Goal: Task Accomplishment & Management: Manage account settings

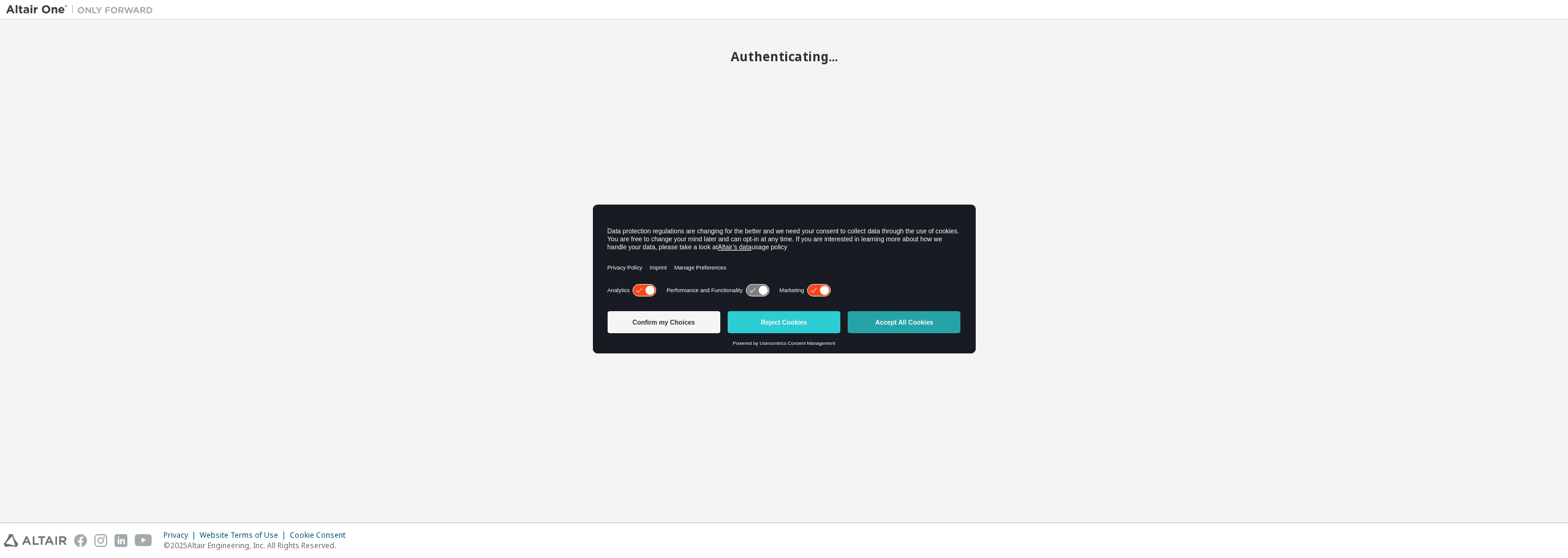
click at [935, 315] on button "Accept All Cookies" at bounding box center [903, 322] width 113 height 22
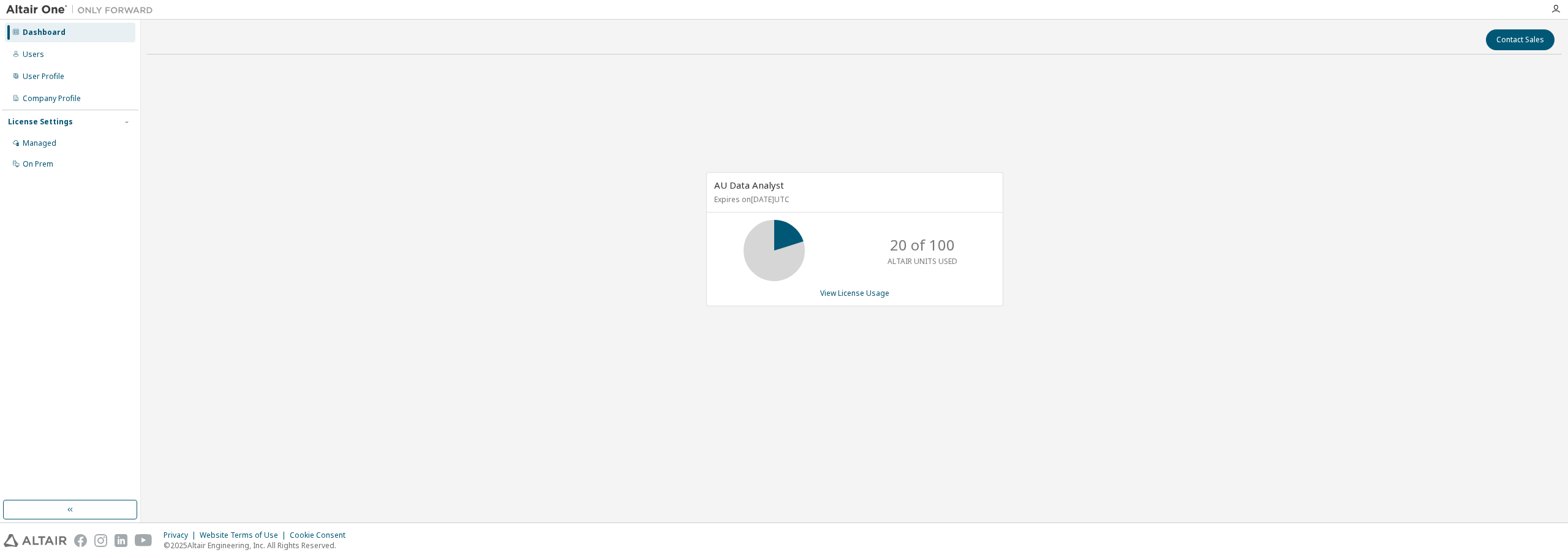
click at [1154, 158] on div "AU Data Analyst Expires on December 31, 2026 UTC 20 of 100 ALTAIR UNITS USED Vi…" at bounding box center [854, 246] width 1415 height 363
drag, startPoint x: 940, startPoint y: 250, endPoint x: 852, endPoint y: 250, distance: 88.0
click at [852, 250] on div "20 of 100 ALTAIR UNITS USED" at bounding box center [854, 250] width 295 height 62
click at [920, 249] on p "20 of 100" at bounding box center [922, 245] width 65 height 21
drag, startPoint x: 893, startPoint y: 246, endPoint x: 951, endPoint y: 246, distance: 58.0
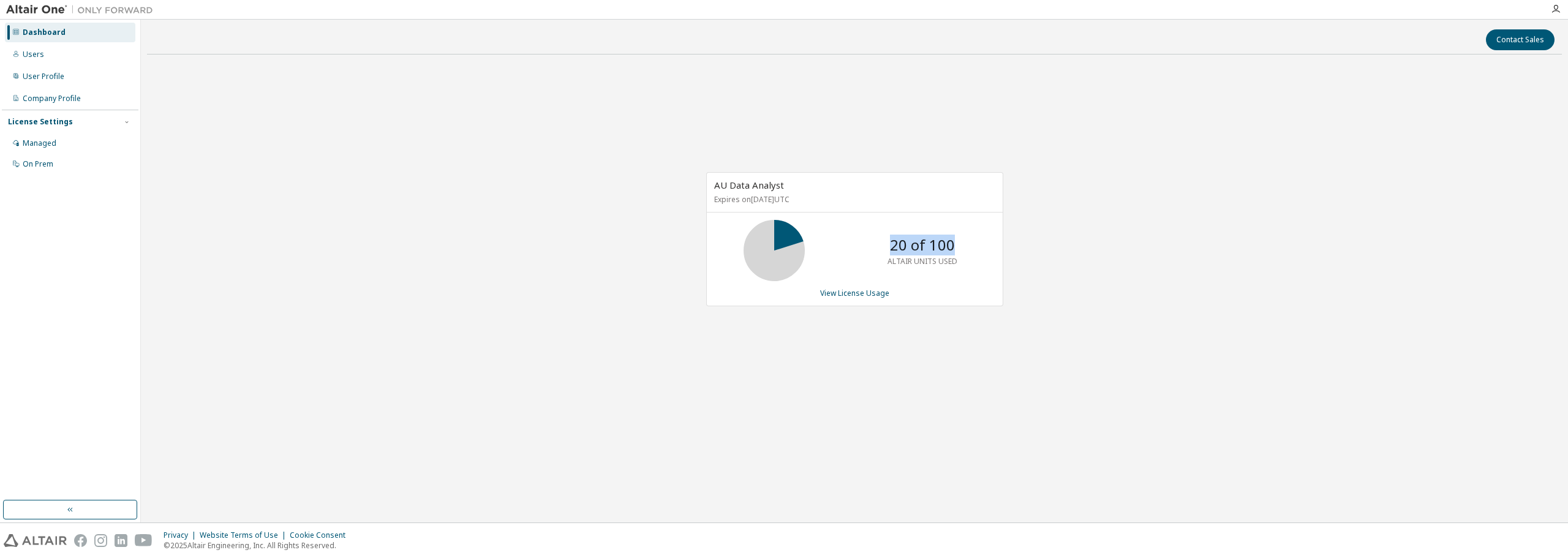
click at [951, 246] on p "20 of 100" at bounding box center [922, 245] width 65 height 21
click at [1028, 184] on div "AU Data Analyst Expires on December 31, 2026 UTC 20 of 100 ALTAIR UNITS USED Vi…" at bounding box center [854, 246] width 1415 height 363
click at [57, 52] on div "Users" at bounding box center [70, 54] width 130 height 20
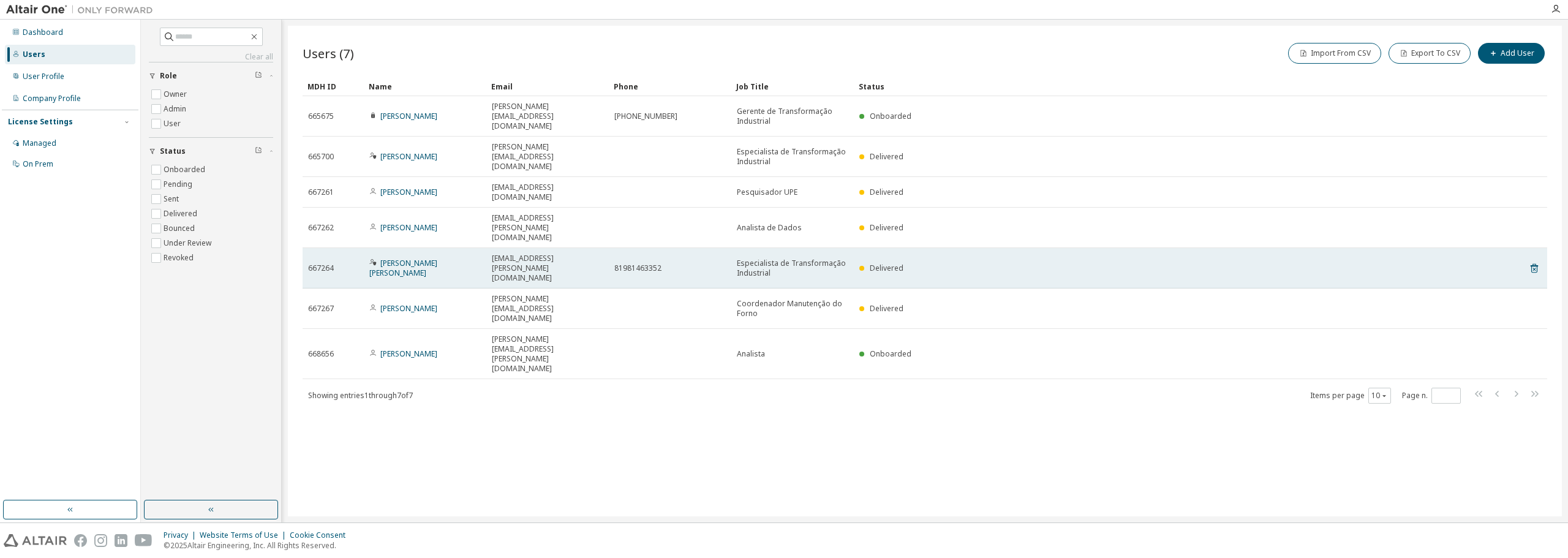
click at [878, 263] on span "Delivered" at bounding box center [886, 268] width 34 height 10
click at [416, 258] on link "Murilo da Silva Ferreira" at bounding box center [403, 268] width 68 height 20
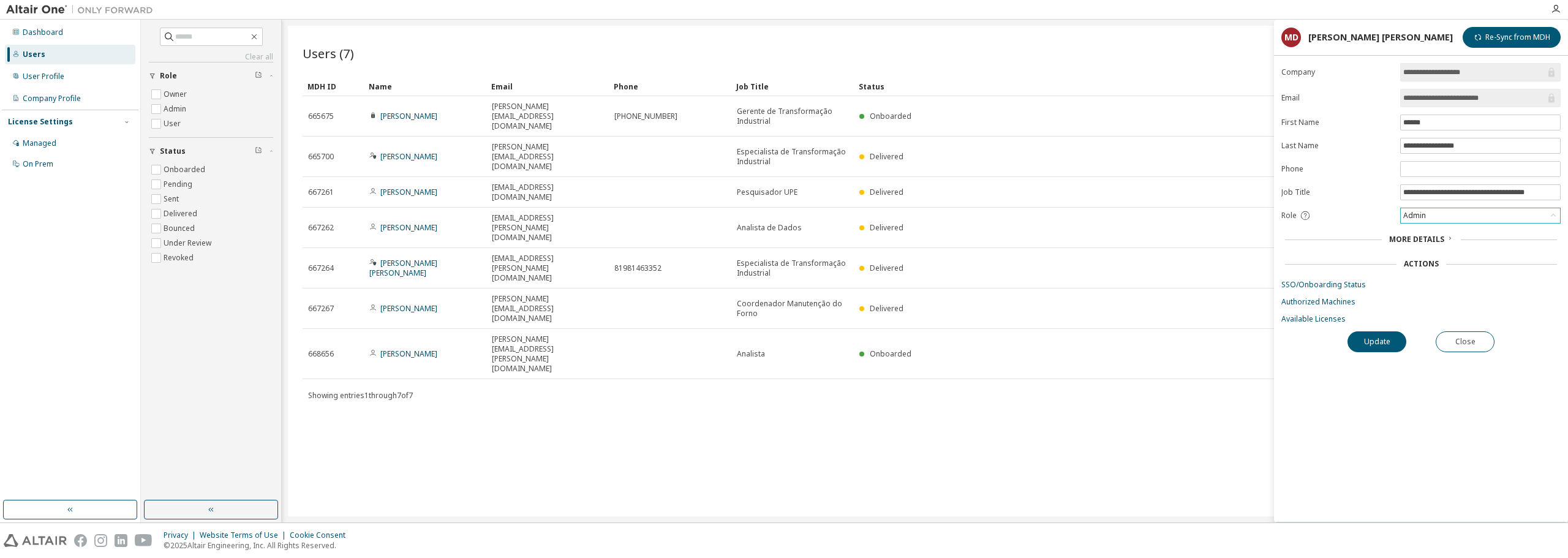
click at [1432, 211] on div "Admin" at bounding box center [1479, 216] width 159 height 15
click at [1431, 227] on li "Admin" at bounding box center [1479, 232] width 157 height 16
click at [1395, 343] on button "Update" at bounding box center [1376, 342] width 59 height 21
click at [1348, 289] on link "SSO/Onboarding Status" at bounding box center [1421, 285] width 279 height 9
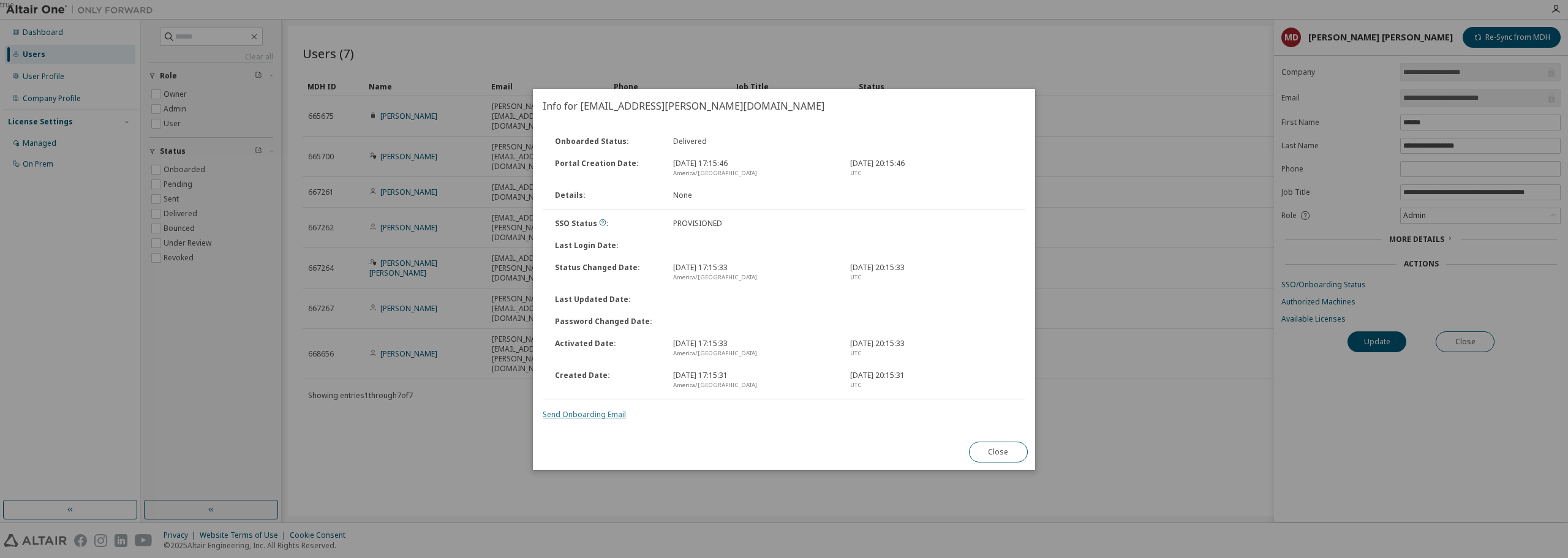
click at [602, 415] on link "Send Onboarding Email" at bounding box center [584, 414] width 83 height 10
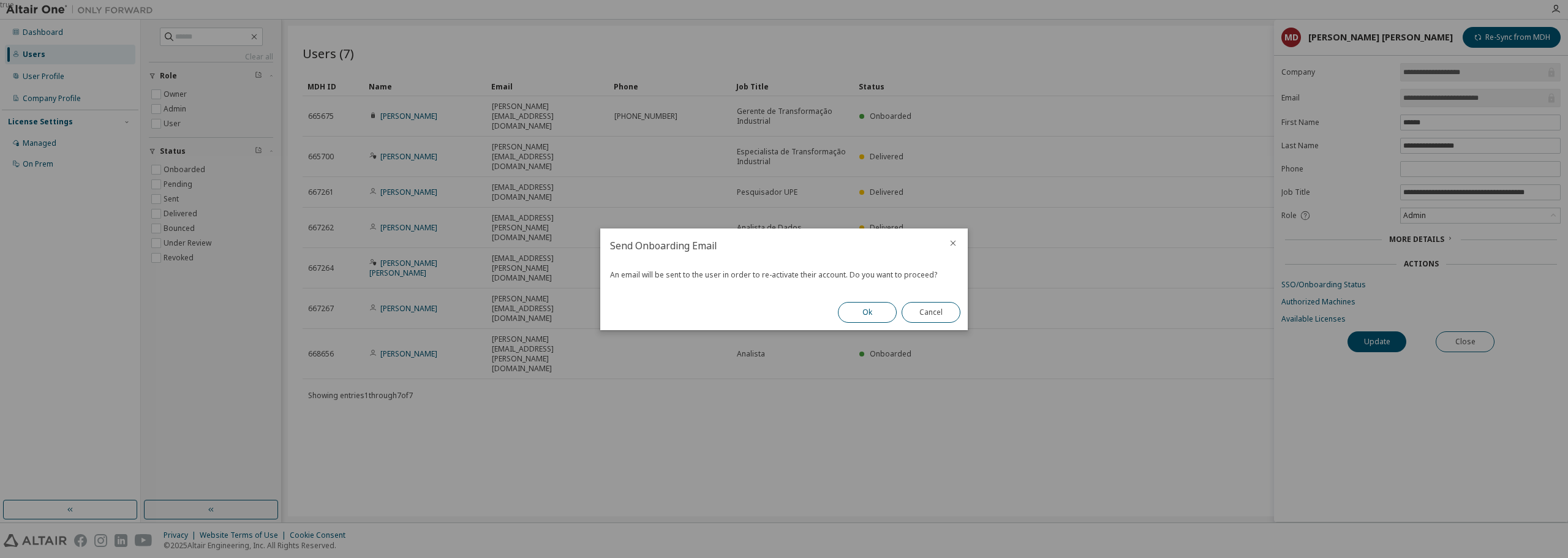
click at [870, 313] on button "Ok" at bounding box center [867, 312] width 59 height 21
click at [937, 308] on button "Close" at bounding box center [930, 312] width 59 height 21
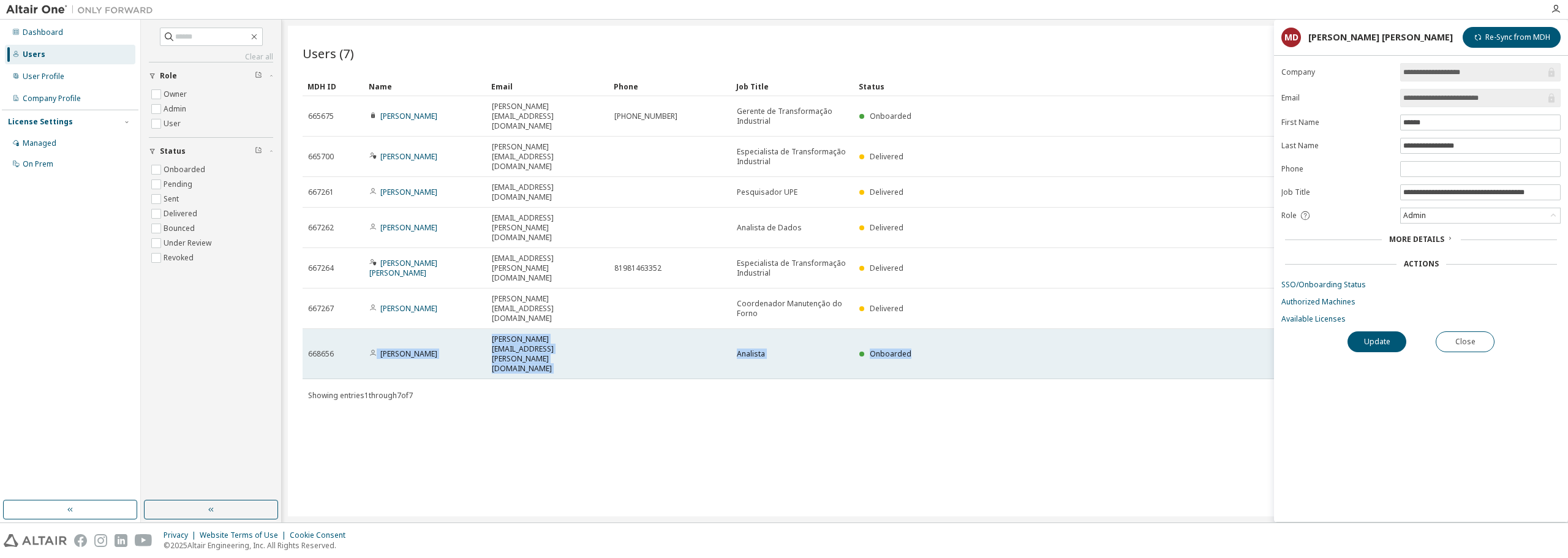
drag, startPoint x: 898, startPoint y: 275, endPoint x: 344, endPoint y: 269, distance: 554.0
click at [344, 329] on tr "668656 Artur Paiva artur.paiva@vivix.com.br Analista Onboarded" at bounding box center [924, 354] width 1244 height 50
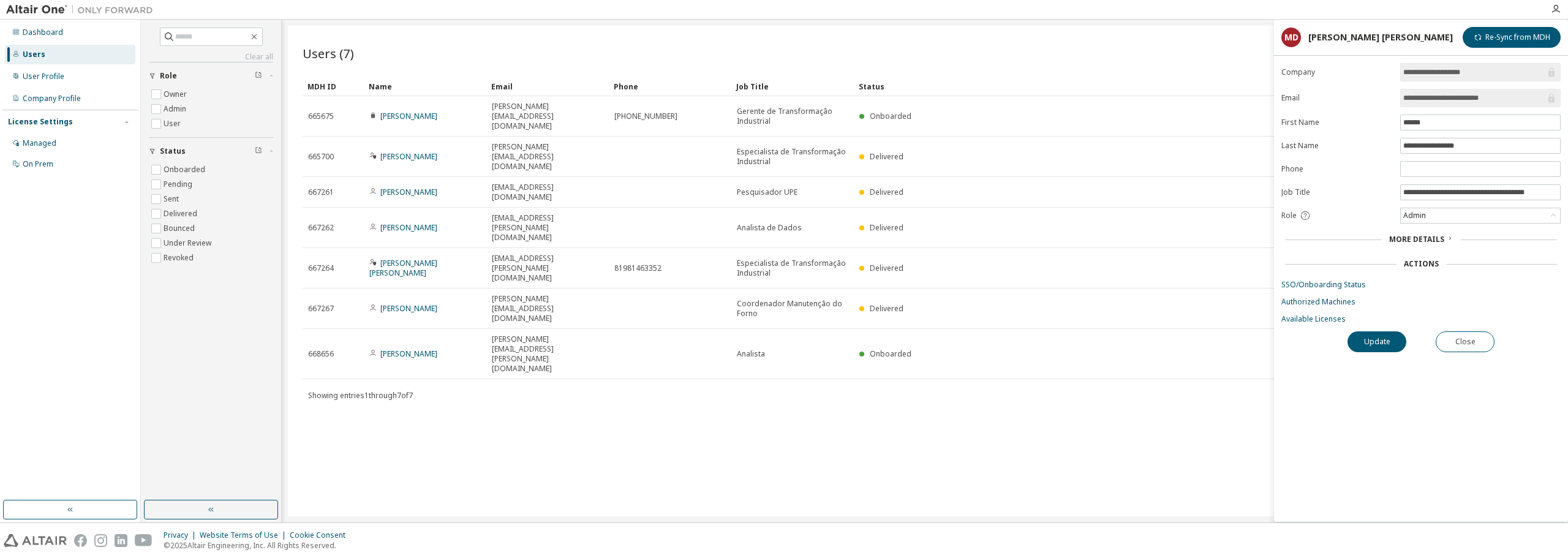
click at [1243, 348] on div "Users (7) Import From CSV Export To CSV Add User Clear Load Save Save As Field …" at bounding box center [925, 271] width 1274 height 490
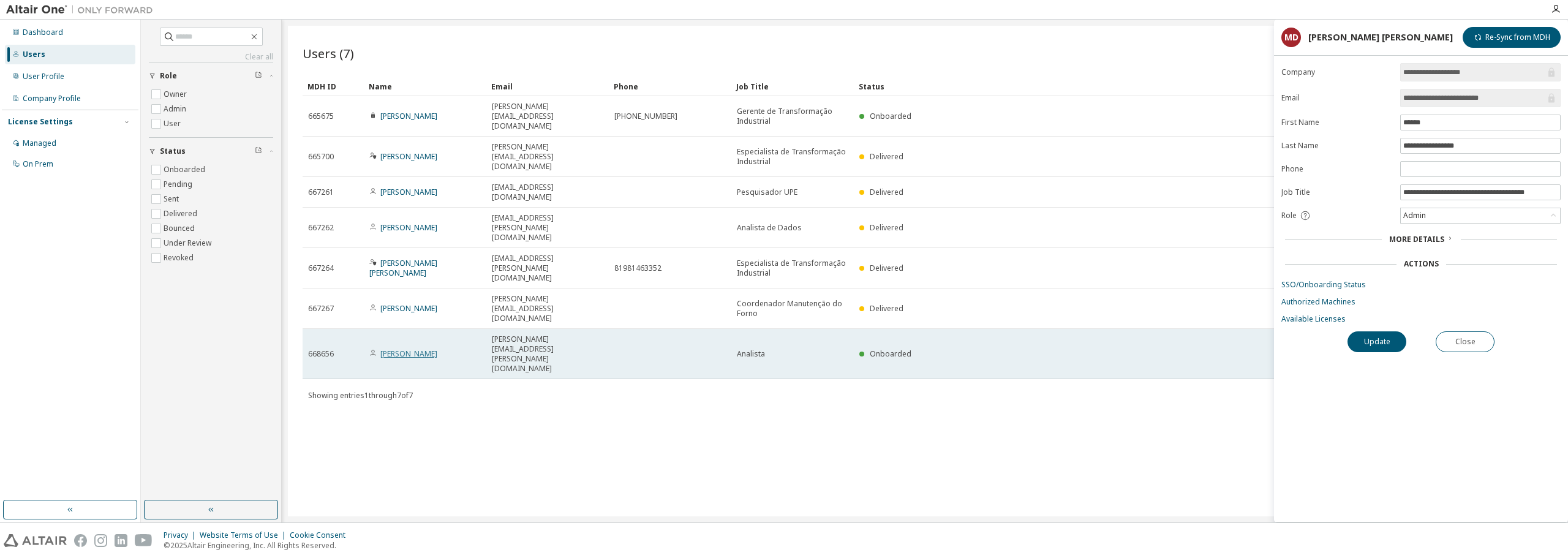
click at [404, 348] on link "Artur Paiva" at bounding box center [408, 353] width 57 height 10
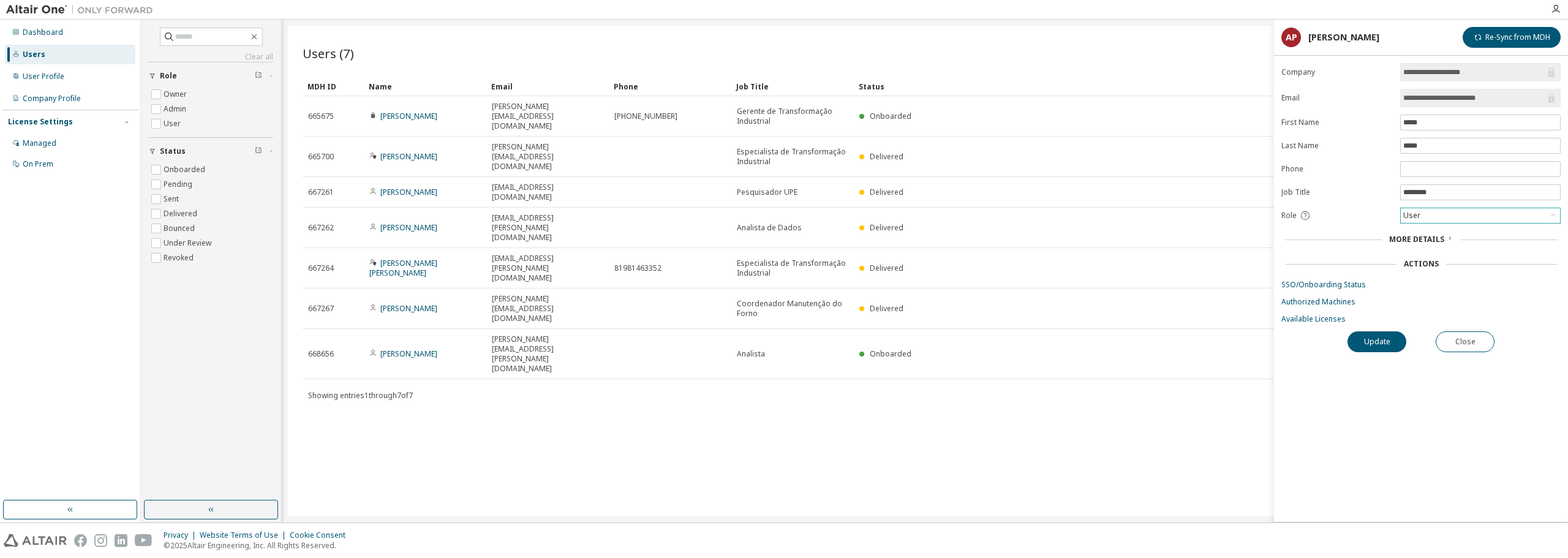
click at [1431, 219] on div "User" at bounding box center [1479, 216] width 159 height 15
click at [1373, 212] on div "Role" at bounding box center [1337, 216] width 112 height 11
click at [1425, 244] on div "More Details" at bounding box center [1421, 239] width 279 height 17
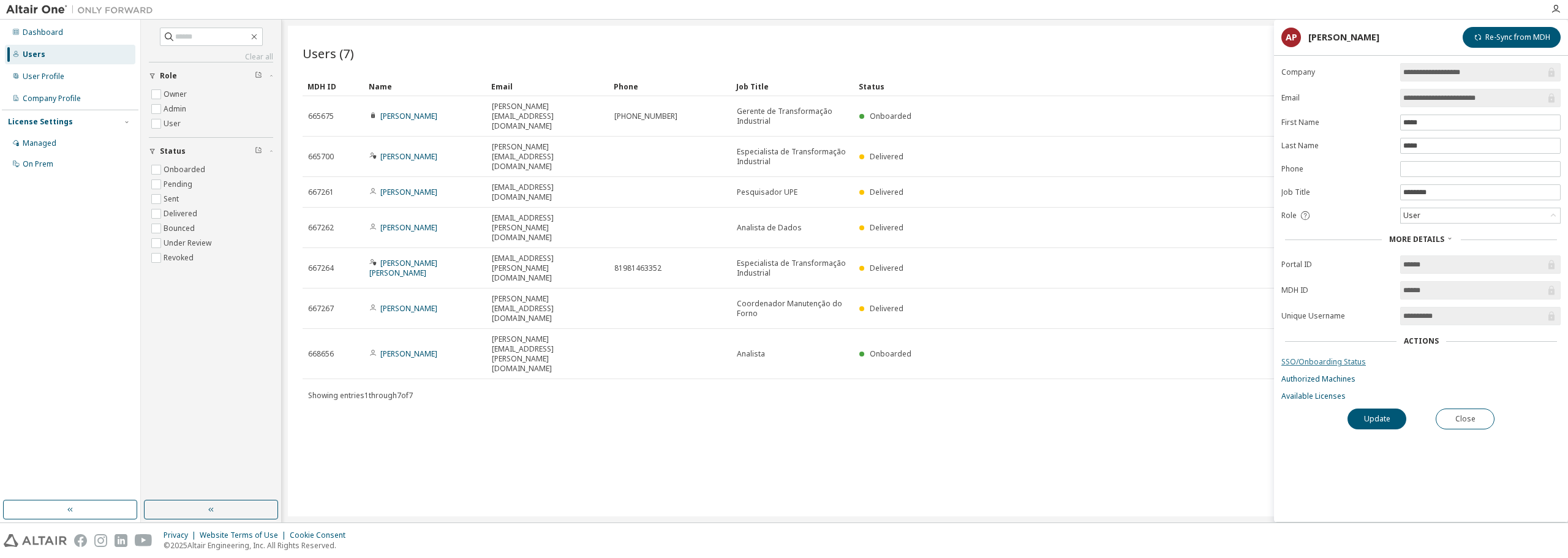
click at [1354, 363] on link "SSO/Onboarding Status" at bounding box center [1421, 362] width 279 height 9
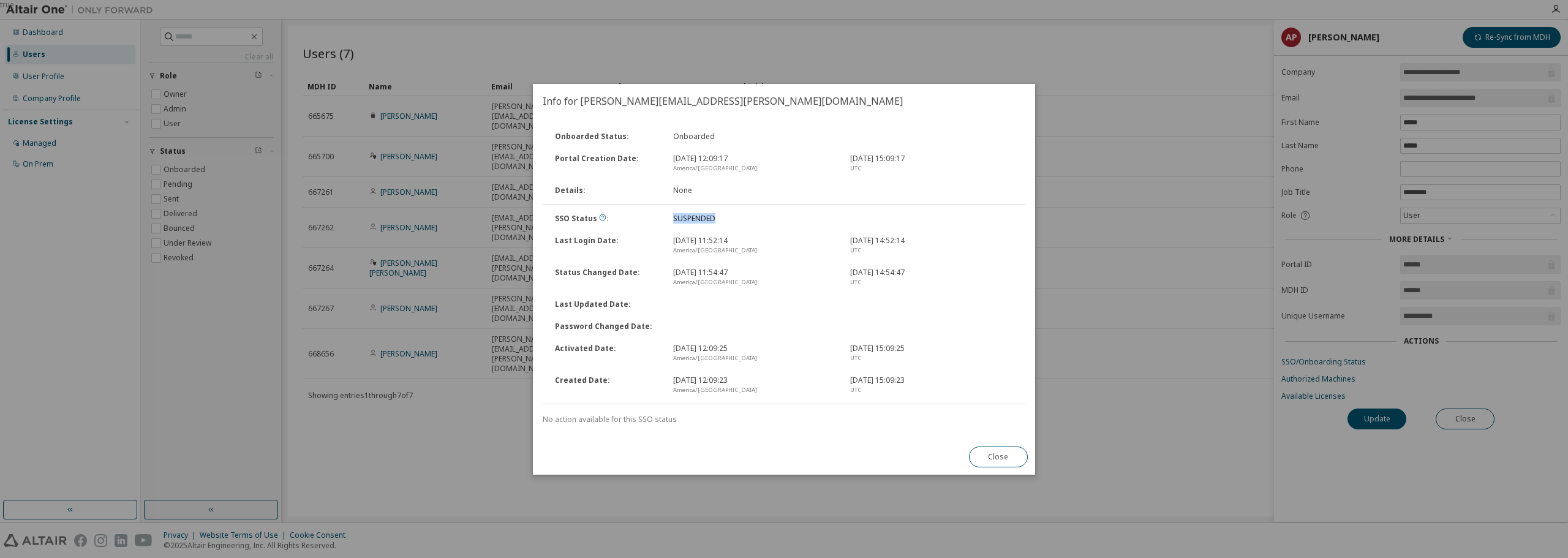
drag, startPoint x: 670, startPoint y: 216, endPoint x: 723, endPoint y: 216, distance: 53.0
click at [723, 216] on div "SUSPENDED" at bounding box center [754, 218] width 177 height 9
click at [698, 214] on div "SUSPENDED" at bounding box center [754, 218] width 177 height 9
click at [694, 220] on div "SUSPENDED" at bounding box center [754, 218] width 177 height 9
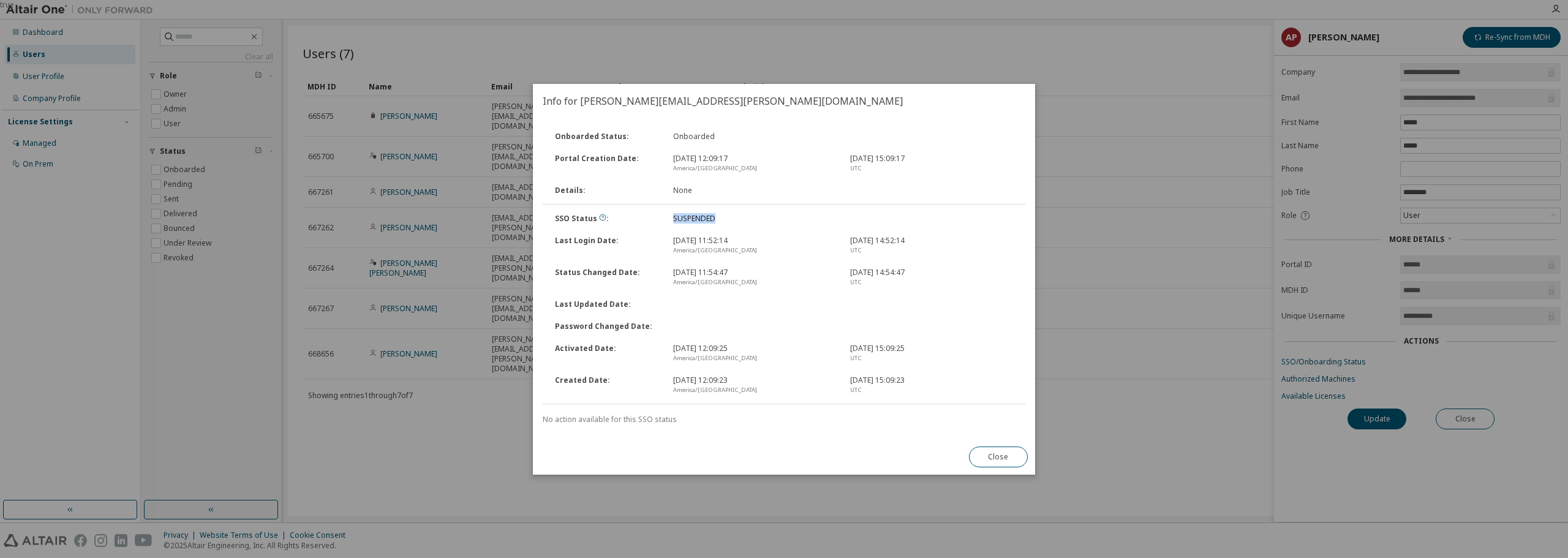
click at [694, 220] on div "SUSPENDED" at bounding box center [754, 218] width 177 height 9
click at [749, 218] on div "SUSPENDED" at bounding box center [754, 218] width 177 height 9
click at [696, 219] on div "SUSPENDED" at bounding box center [754, 218] width 177 height 9
click at [1019, 460] on button "Close" at bounding box center [998, 457] width 59 height 21
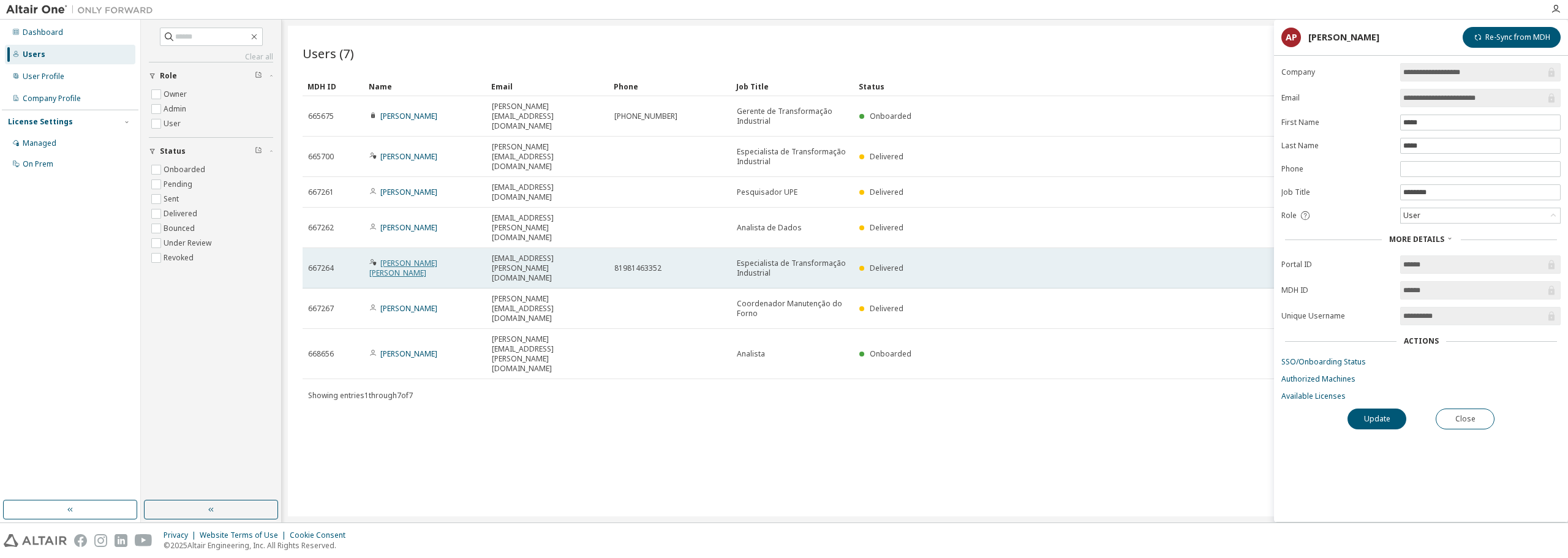
click at [406, 258] on link "Murilo da Silva Ferreira" at bounding box center [403, 268] width 68 height 20
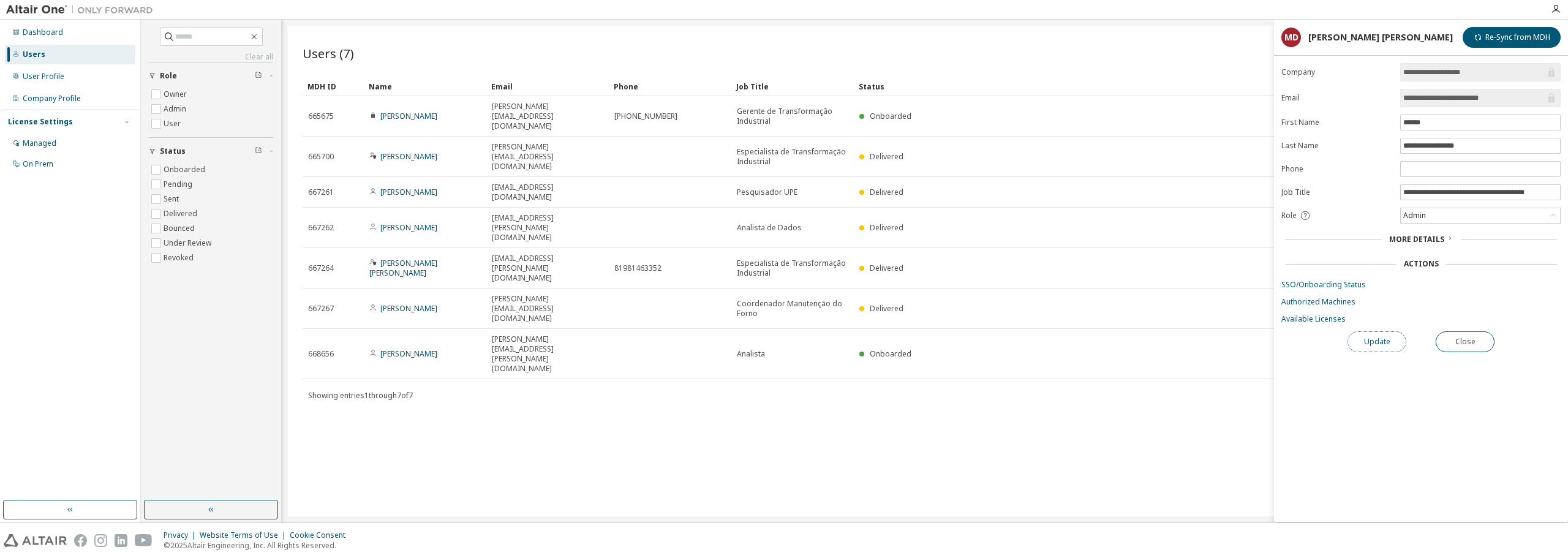
click at [1383, 337] on button "Update" at bounding box center [1376, 342] width 59 height 21
click at [33, 80] on div "User Profile" at bounding box center [44, 76] width 42 height 9
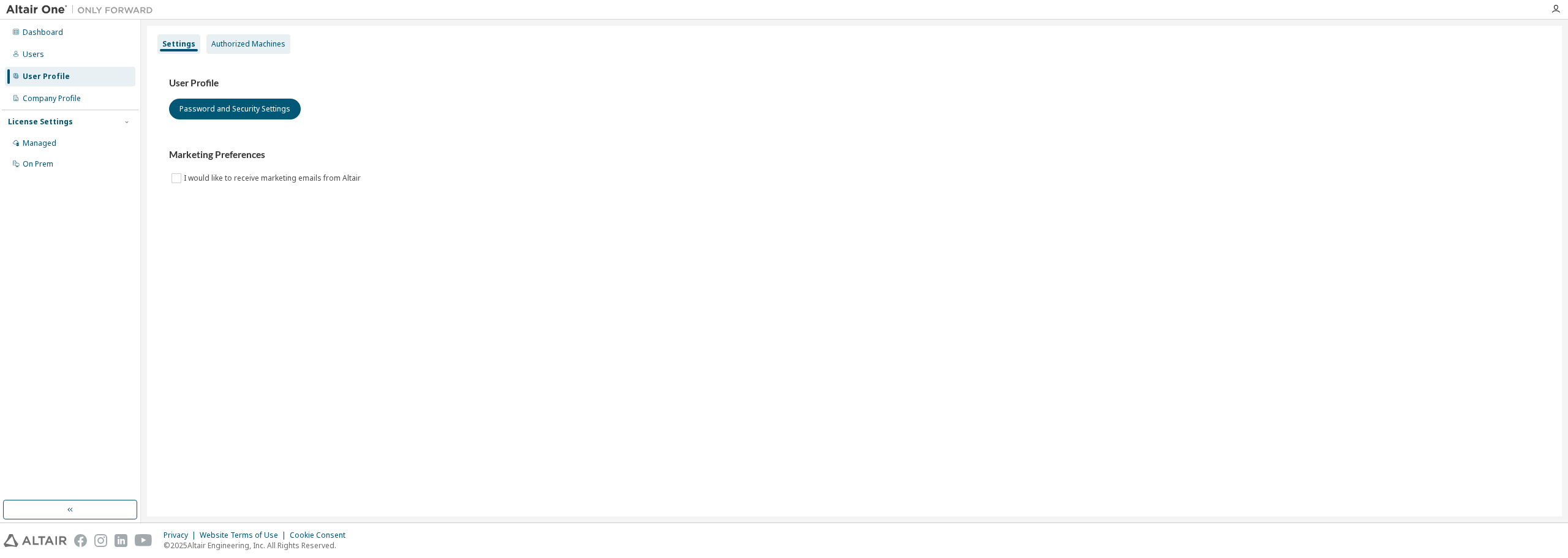
click at [271, 42] on div "Authorized Machines" at bounding box center [248, 44] width 74 height 9
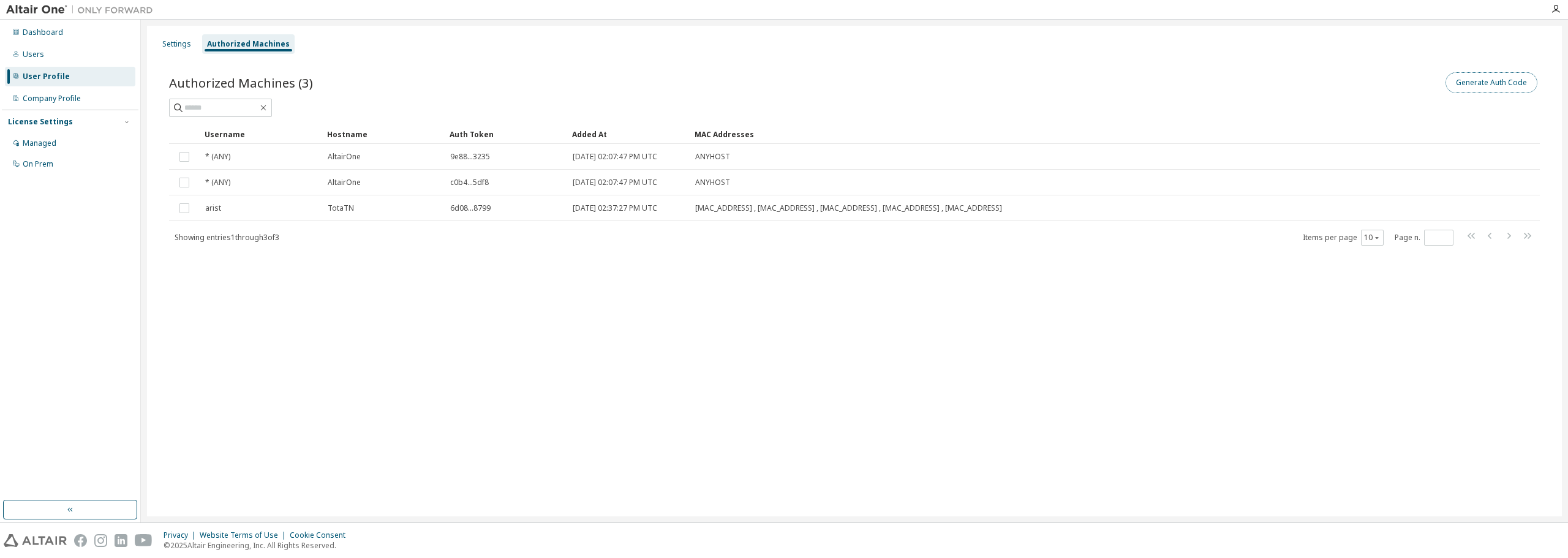
click at [1505, 81] on button "Generate Auth Code" at bounding box center [1491, 83] width 92 height 21
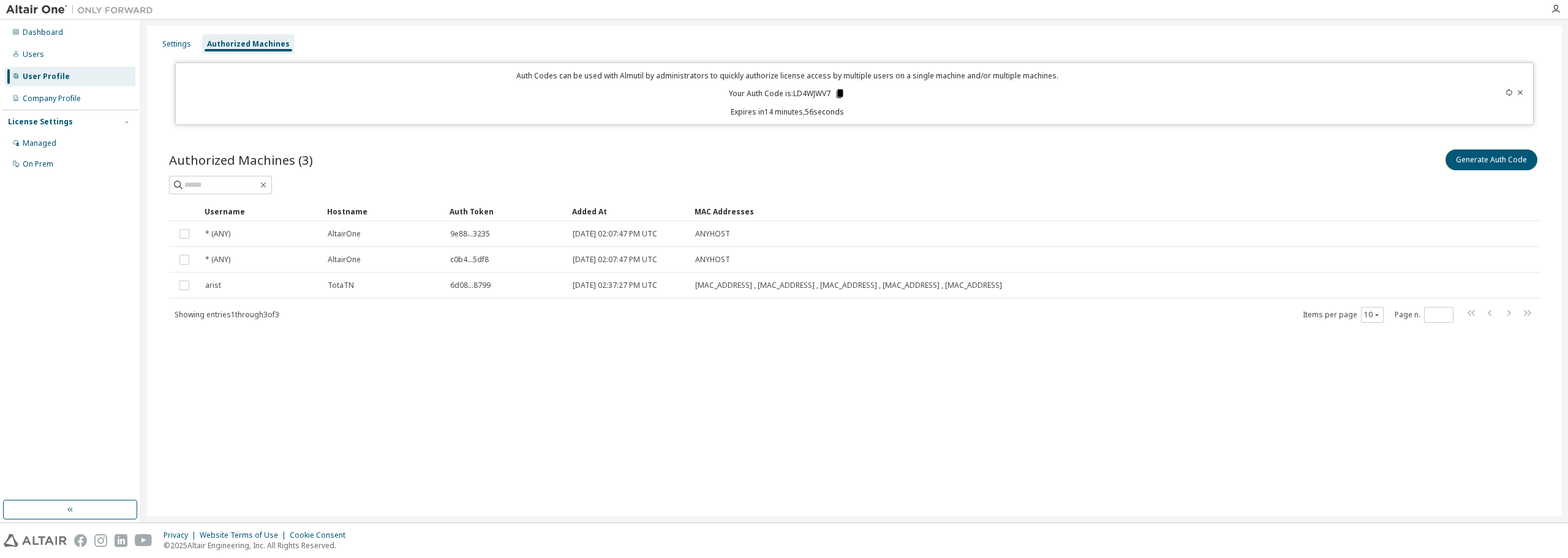
click at [840, 89] on icon at bounding box center [840, 93] width 11 height 11
